Goal: Navigation & Orientation: Find specific page/section

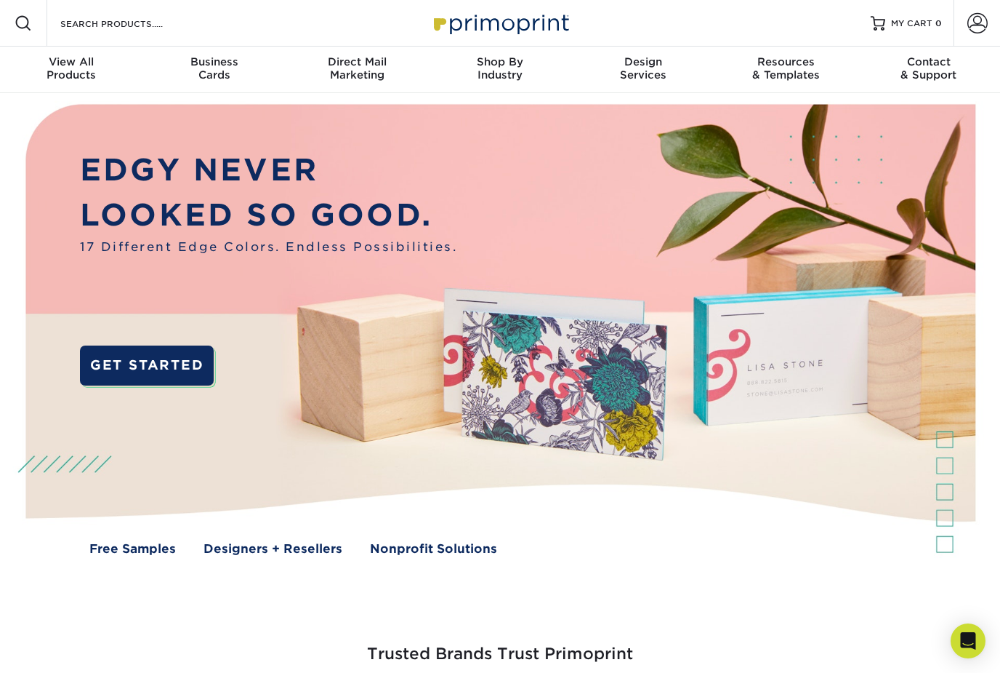
click at [41, 94] on img at bounding box center [500, 340] width 990 height 495
click at [537, 58] on span "Shop By" at bounding box center [500, 61] width 143 height 13
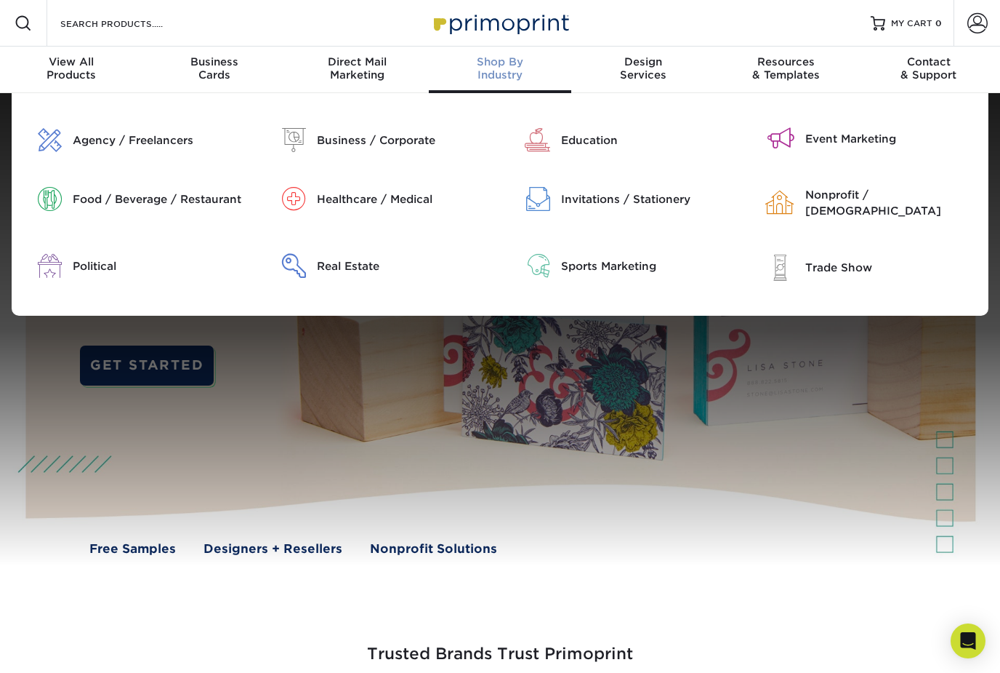
click at [79, 151] on div "Agency / Freelancers" at bounding box center [164, 140] width 183 height 24
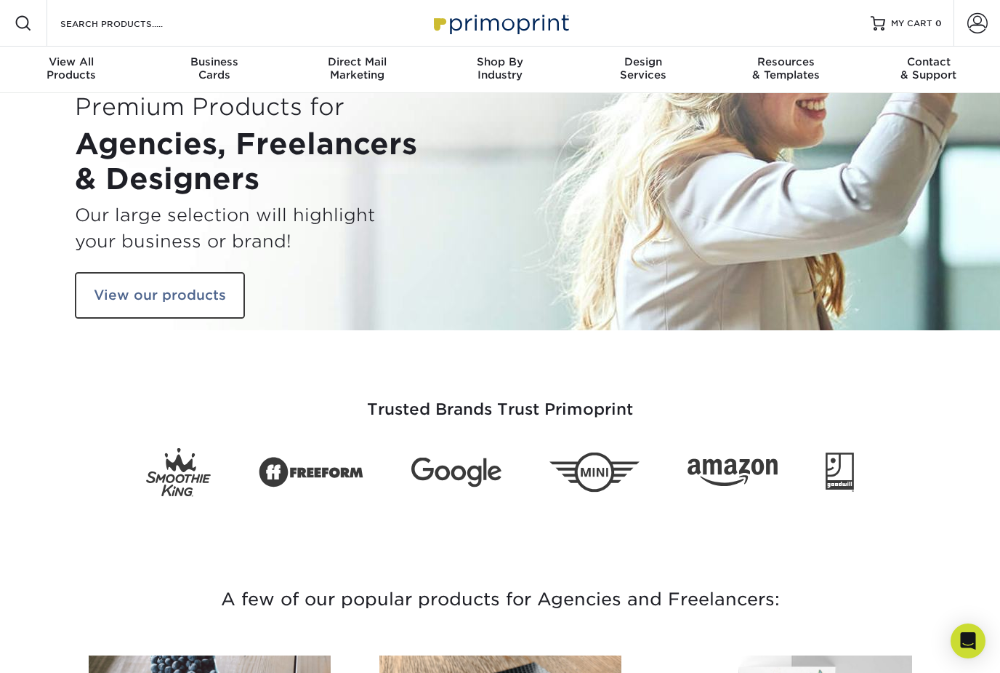
click at [652, 63] on span "Design" at bounding box center [642, 61] width 143 height 13
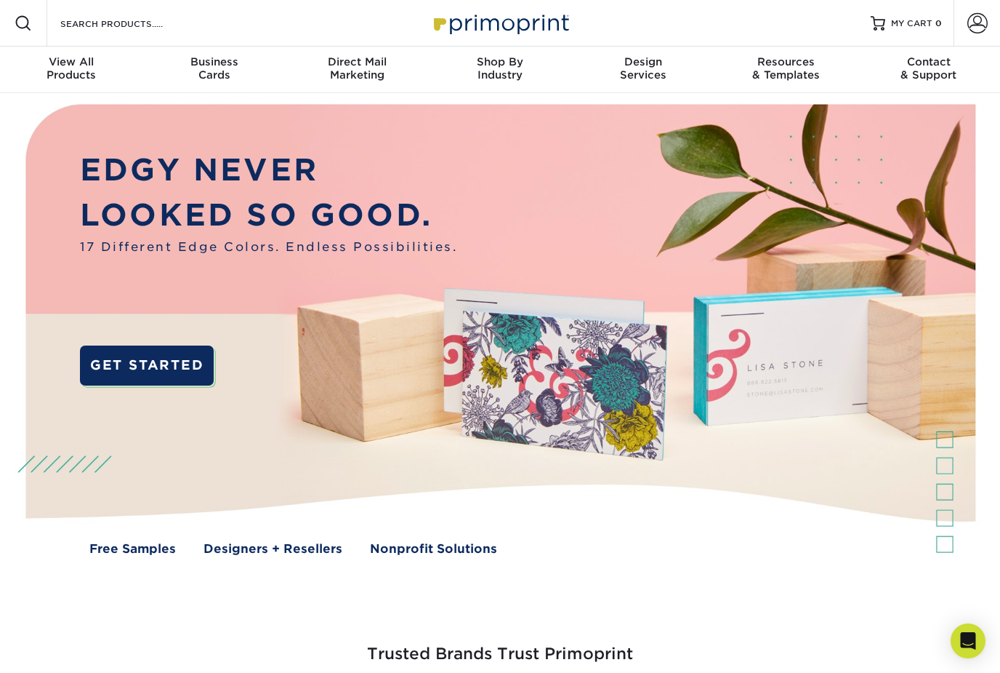
click at [790, 64] on span "Resources" at bounding box center [786, 61] width 143 height 13
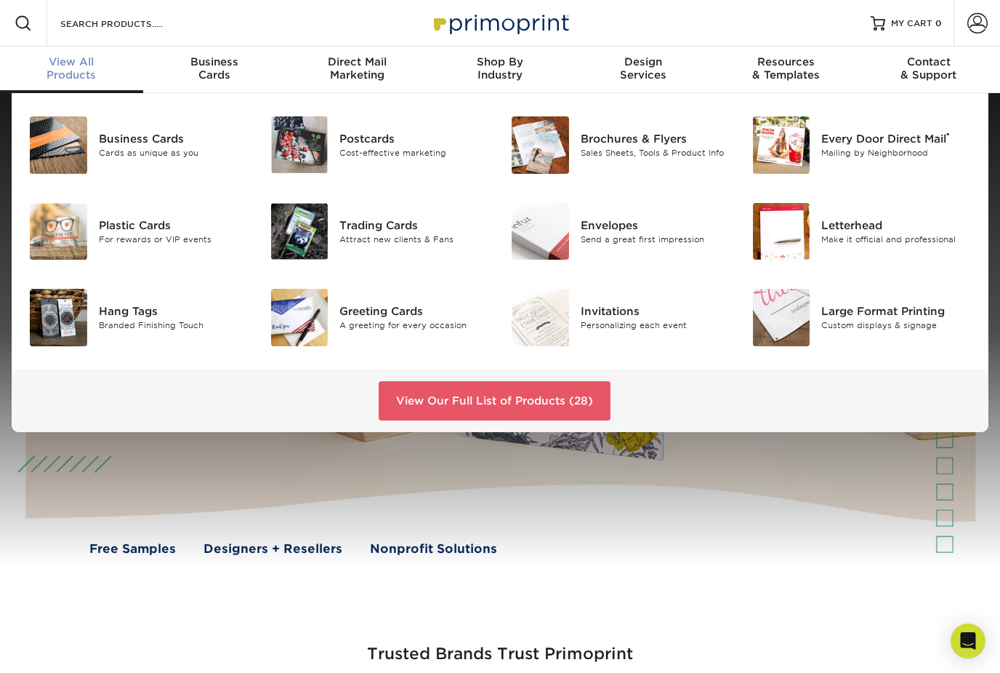
click at [587, 396] on link "View Our Full List of Products (28)" at bounding box center [495, 400] width 232 height 39
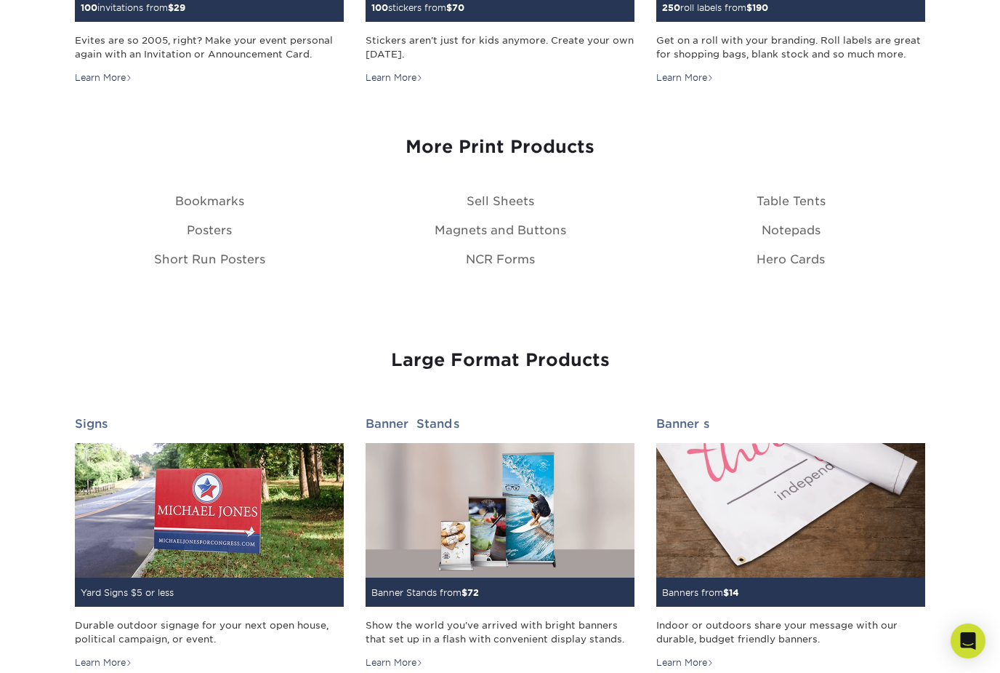
scroll to position [1669, 0]
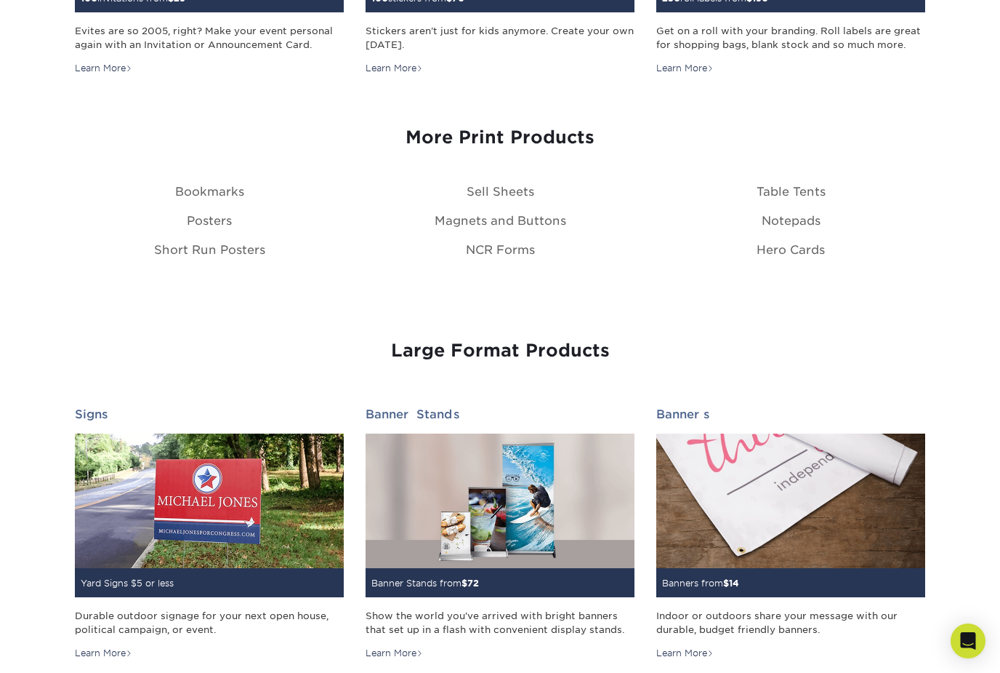
click at [188, 224] on link "Posters" at bounding box center [209, 221] width 45 height 14
